Goal: Check status: Check status

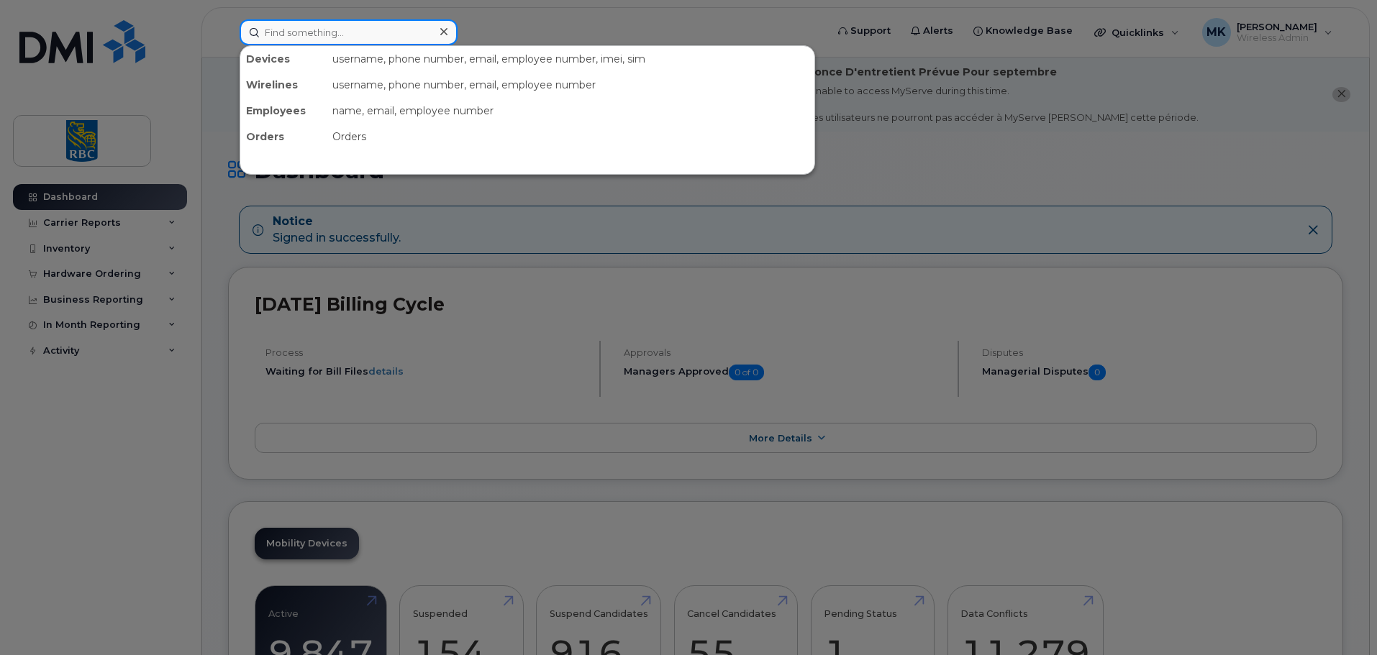
click at [349, 37] on input at bounding box center [349, 32] width 218 height 26
paste input "7055590894"
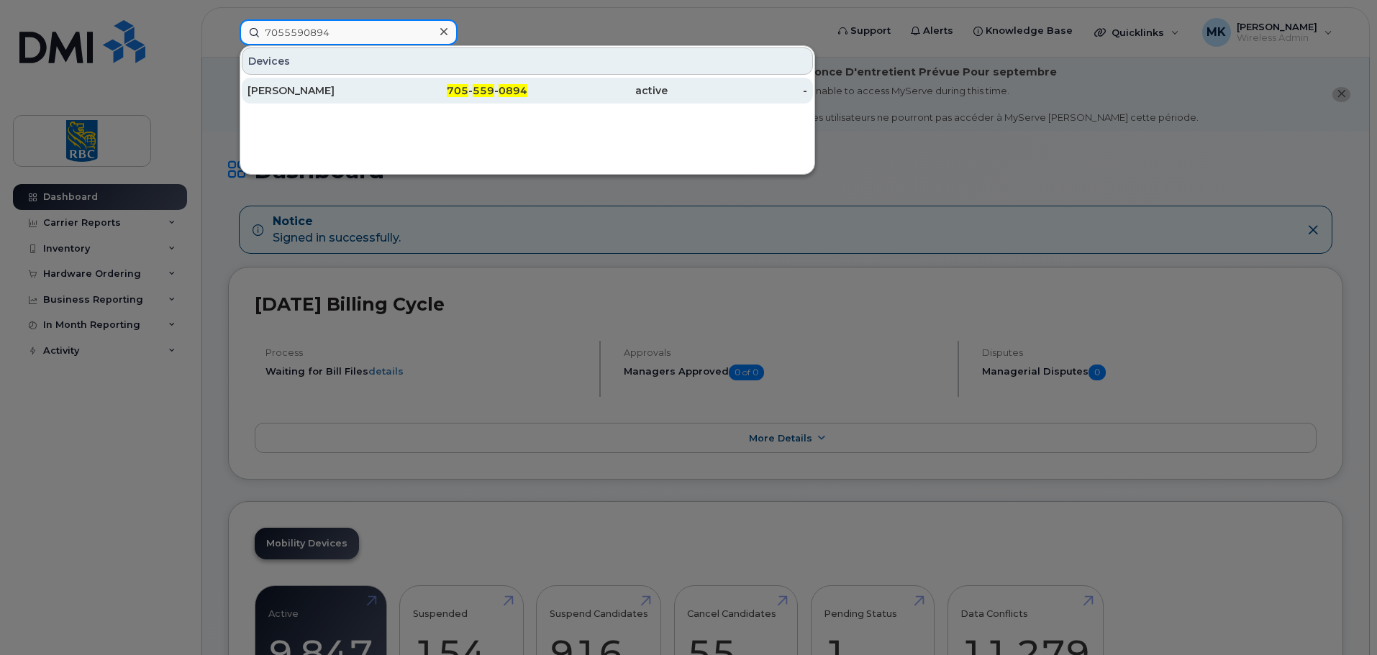
type input "7055590894"
click at [358, 91] on div "[PERSON_NAME]" at bounding box center [318, 90] width 140 height 14
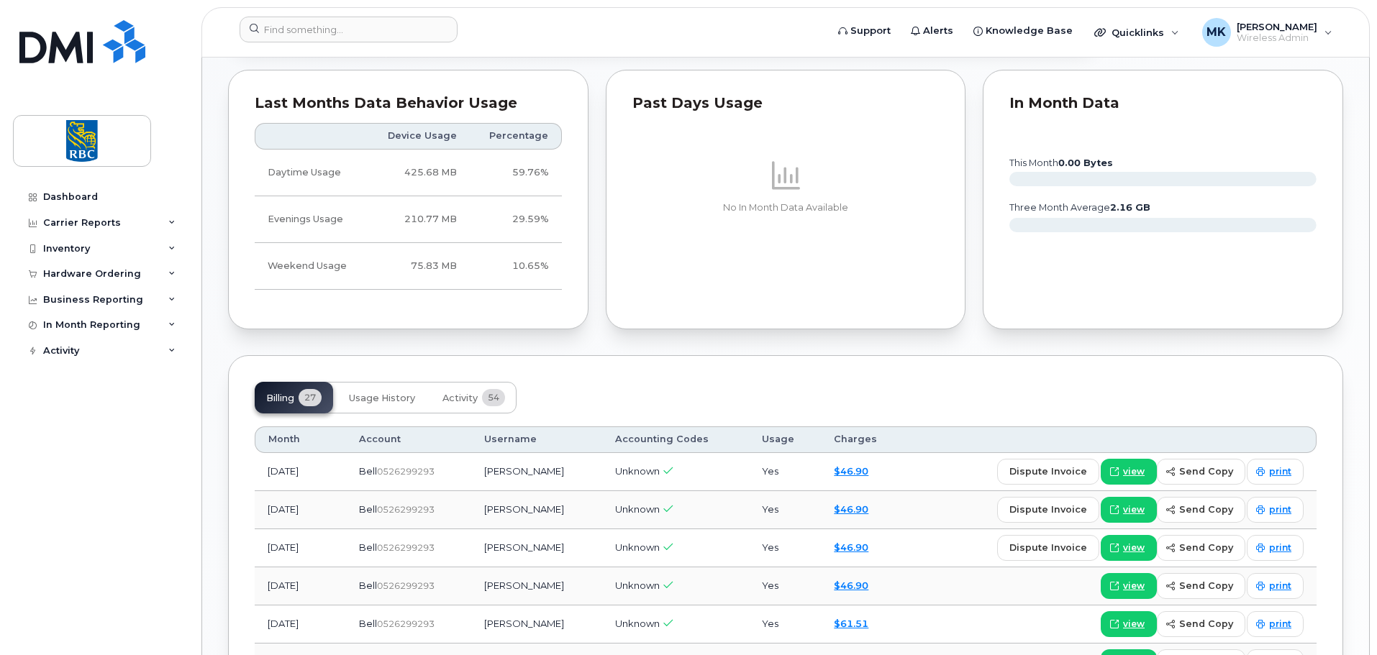
scroll to position [946, 0]
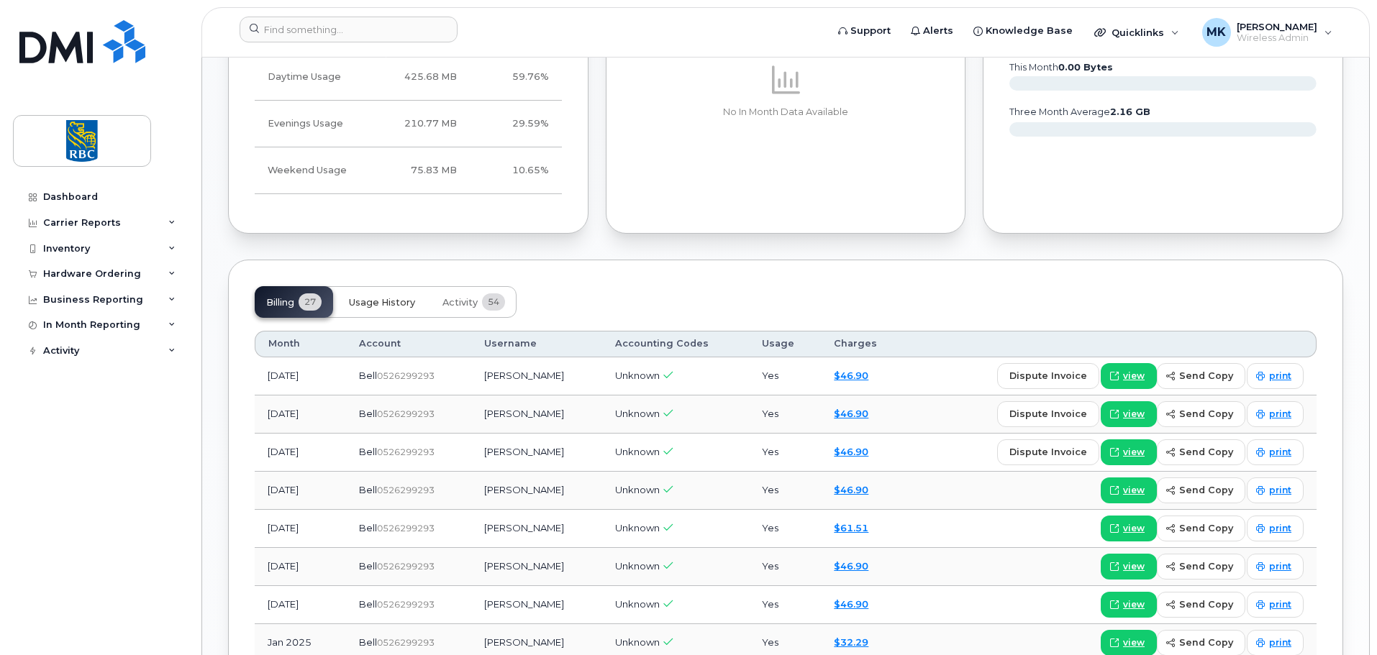
click at [373, 299] on span "Usage History" at bounding box center [382, 303] width 66 height 12
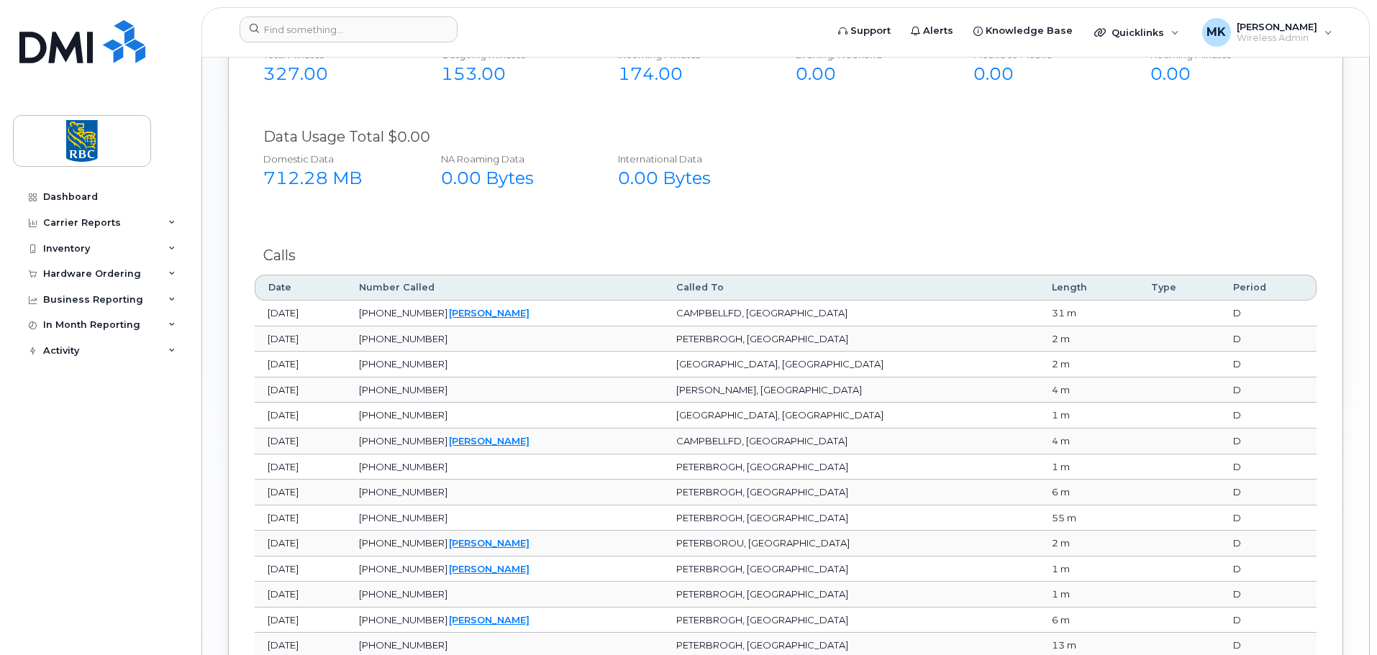
scroll to position [1800, 0]
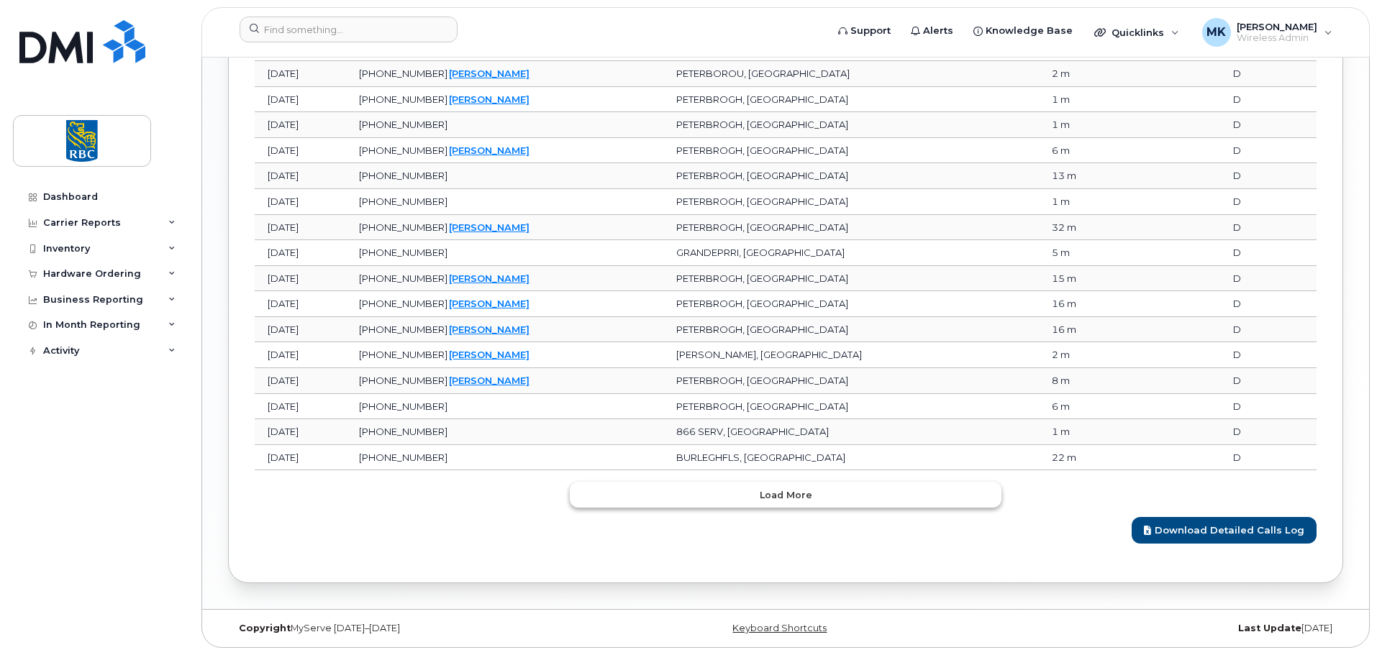
click at [856, 491] on button "Load more" at bounding box center [786, 495] width 432 height 26
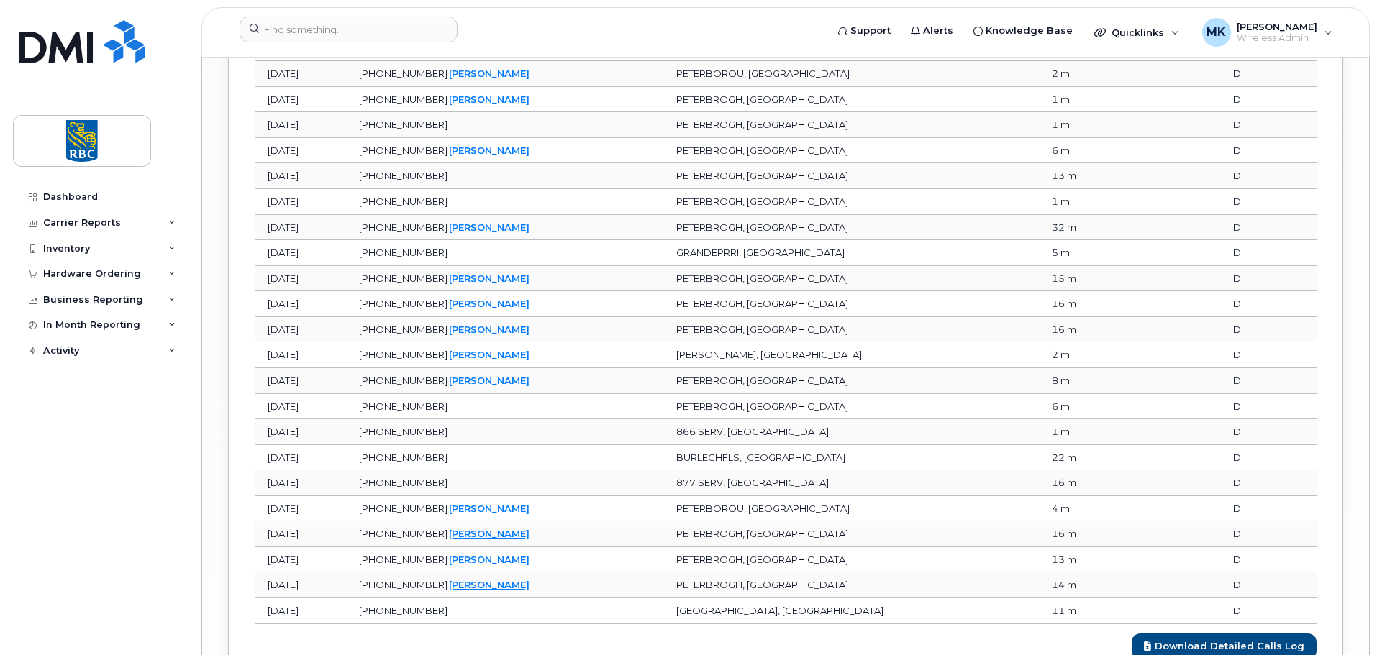
scroll to position [1915, 0]
